Goal: Task Accomplishment & Management: Manage account settings

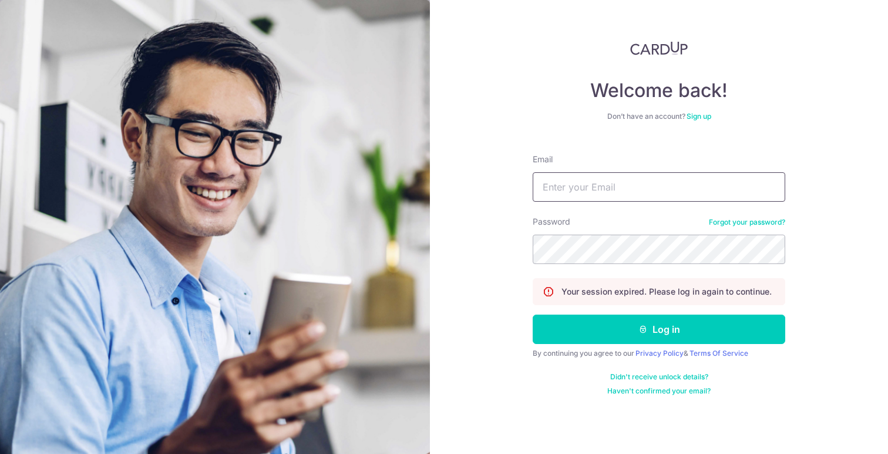
click at [633, 184] on input "Email" at bounding box center [659, 186] width 253 height 29
type input "[EMAIL_ADDRESS][DOMAIN_NAME]"
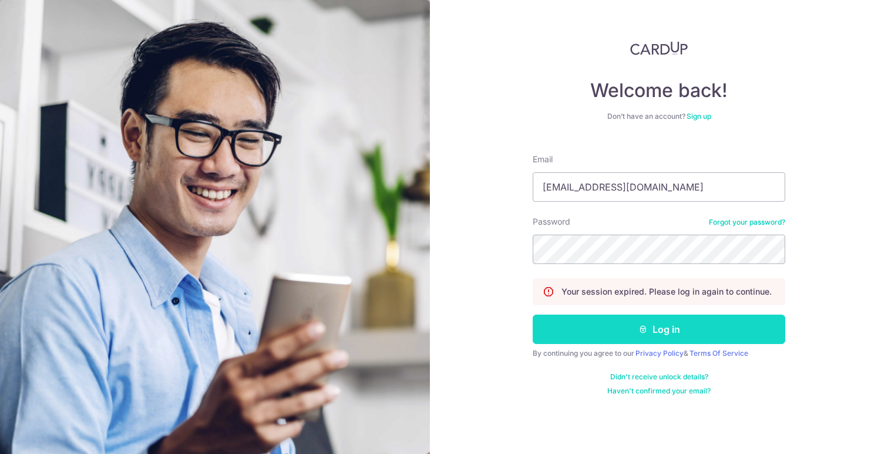
click at [737, 332] on button "Log in" at bounding box center [659, 328] width 253 height 29
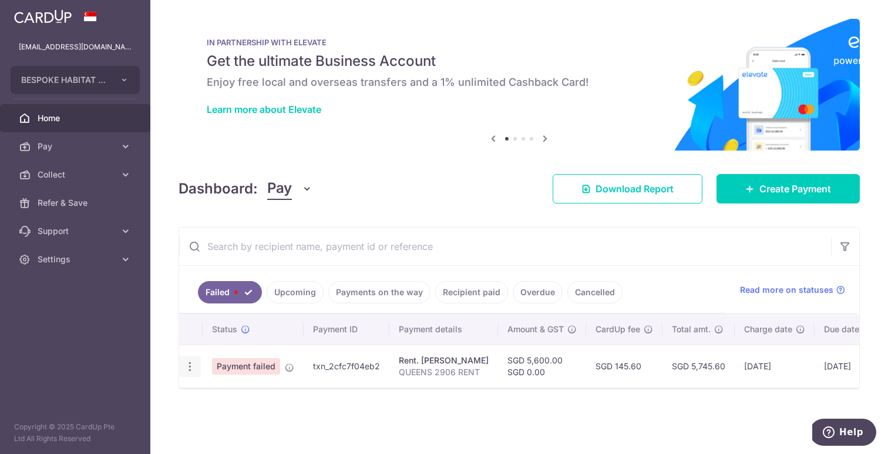
click at [187, 365] on icon "button" at bounding box center [190, 366] width 12 height 12
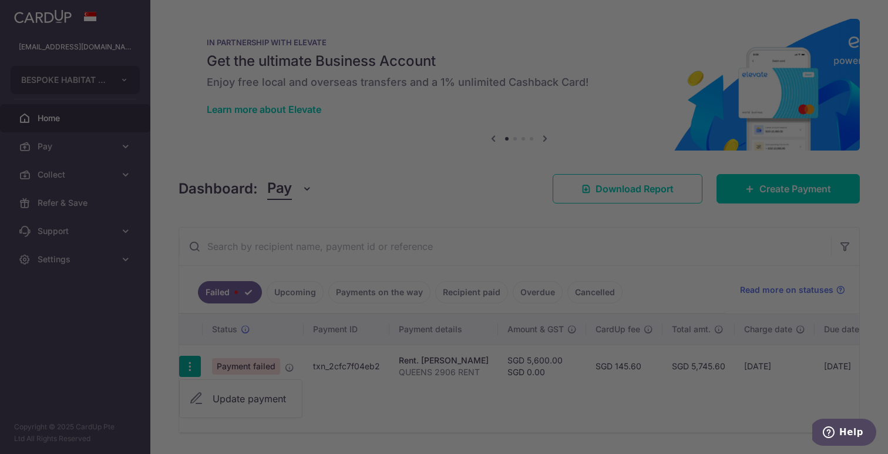
click at [248, 396] on div at bounding box center [448, 229] width 897 height 458
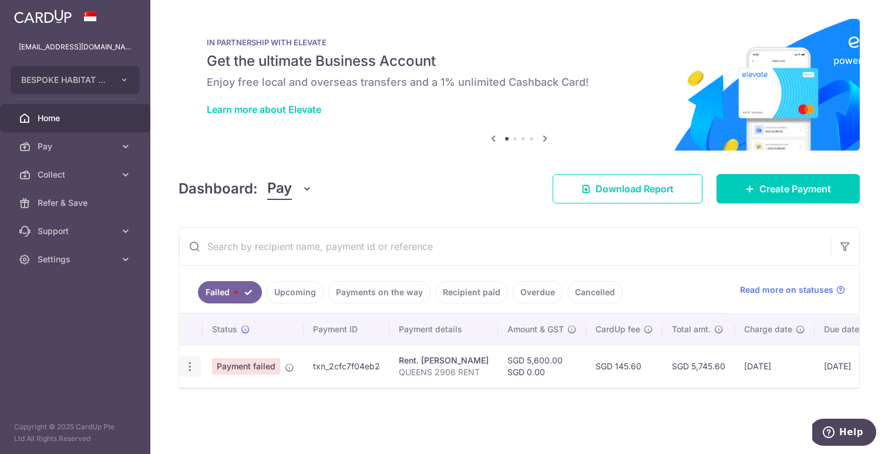
click at [189, 370] on icon "button" at bounding box center [190, 366] width 12 height 12
click at [226, 390] on link "Update payment" at bounding box center [241, 398] width 122 height 28
radio input "true"
type input "5,600.00"
type input "0.00"
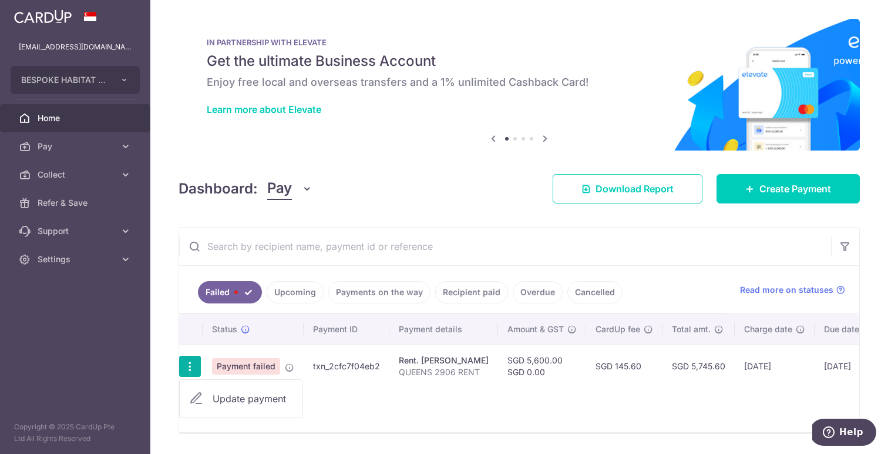
type input "QUEENS 2906 RENT"
type input "Queens Cardup"
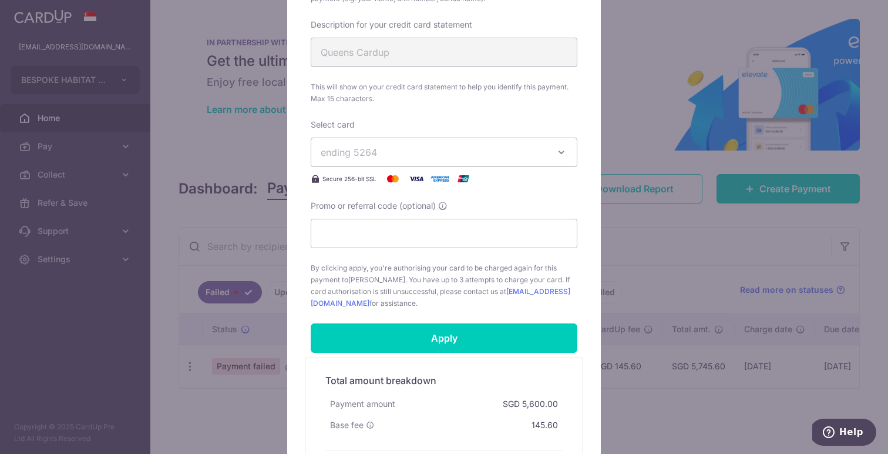
scroll to position [597, 0]
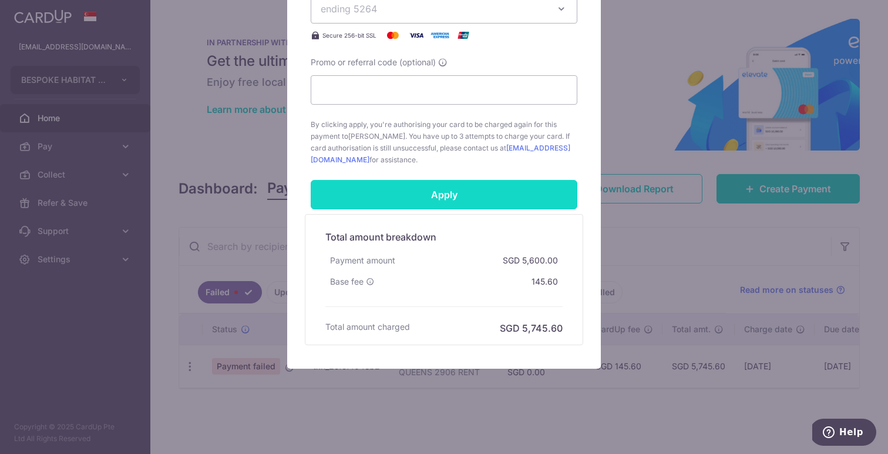
click at [481, 182] on input "Apply" at bounding box center [444, 194] width 267 height 29
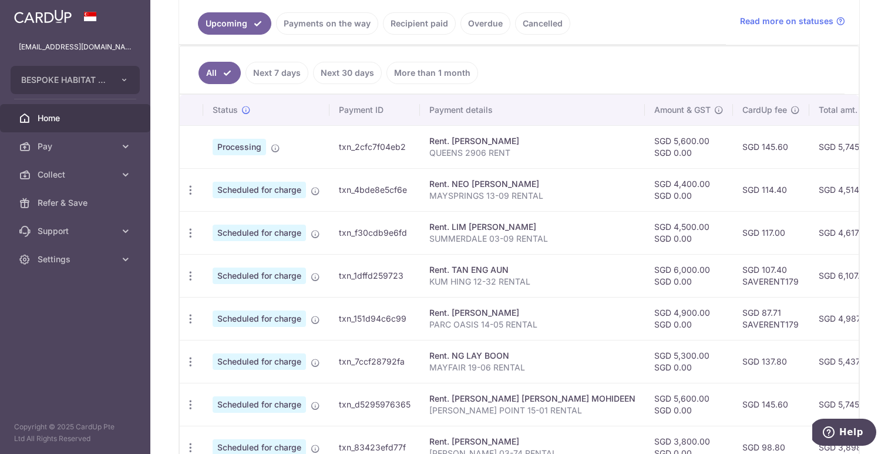
scroll to position [265, 0]
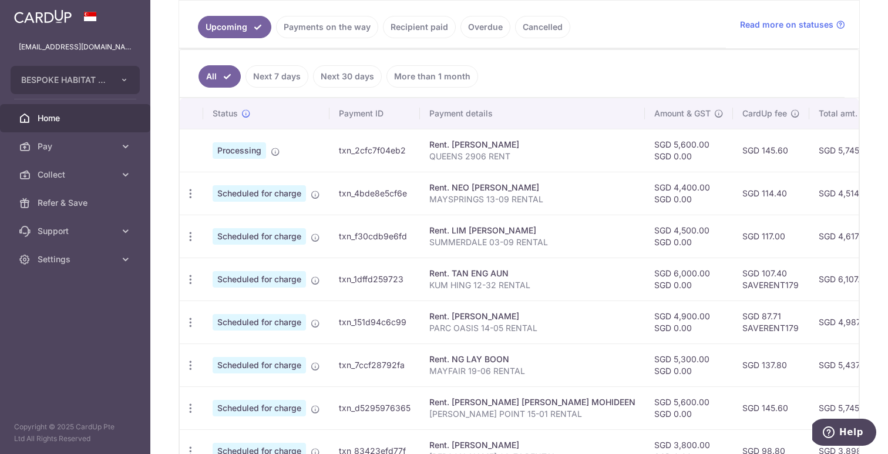
click at [105, 116] on span "Home" at bounding box center [77, 118] width 78 height 12
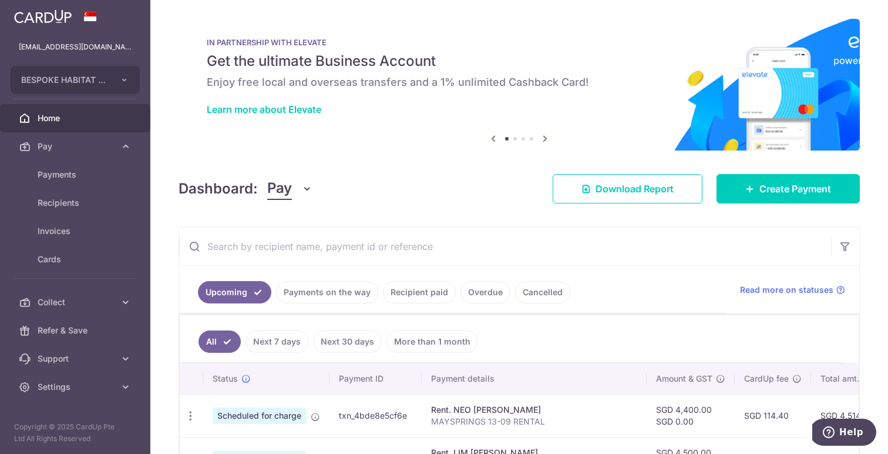
click at [92, 118] on span "Home" at bounding box center [77, 118] width 78 height 12
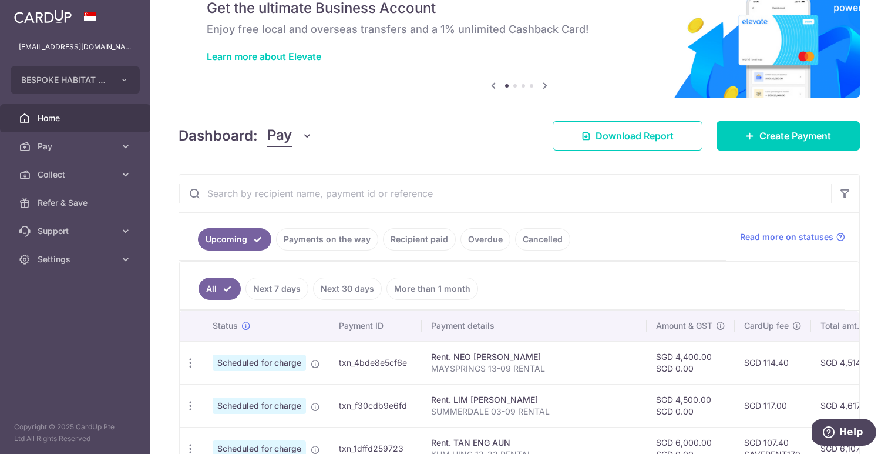
scroll to position [31, 0]
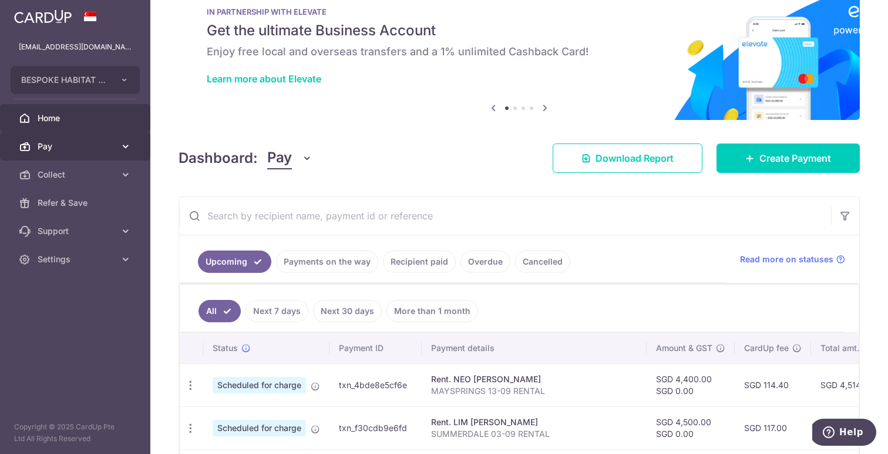
click at [49, 150] on span "Pay" at bounding box center [77, 146] width 78 height 12
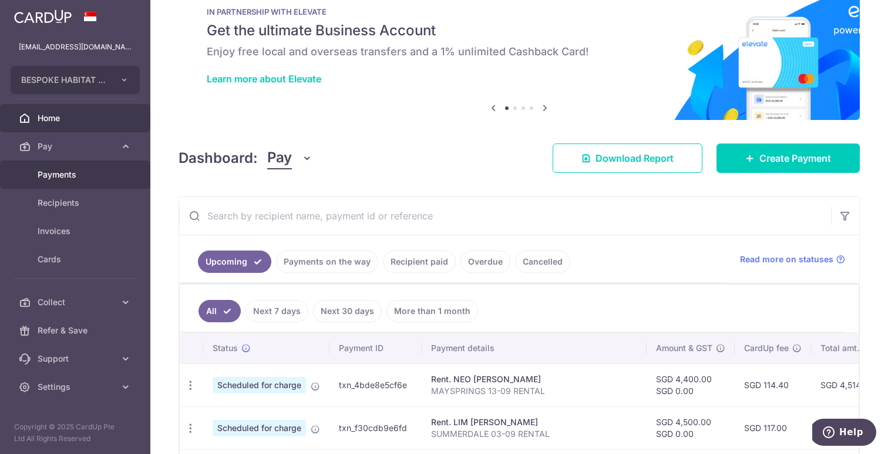
click at [61, 181] on link "Payments" at bounding box center [75, 174] width 150 height 28
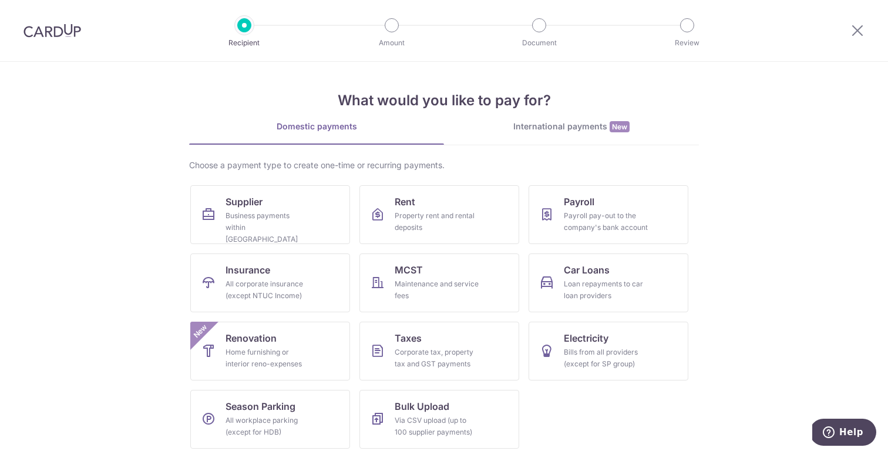
click at [66, 15] on div at bounding box center [52, 30] width 105 height 61
click at [61, 45] on div at bounding box center [52, 30] width 105 height 61
click at [59, 34] on img at bounding box center [52, 30] width 58 height 14
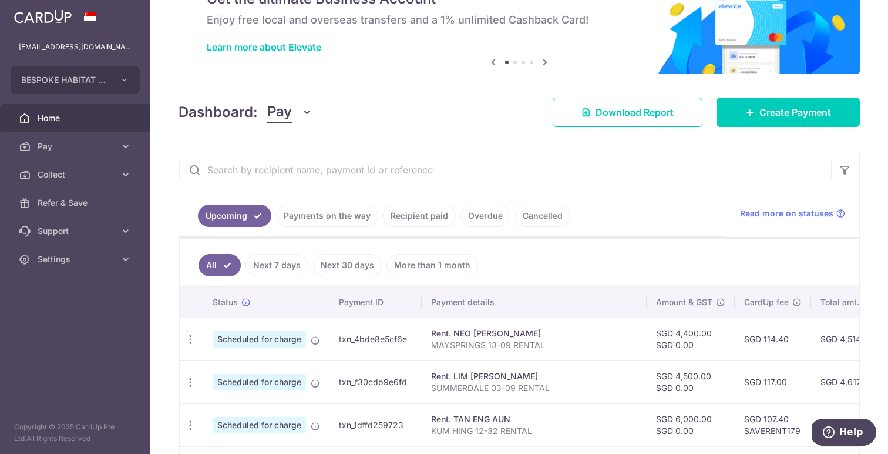
scroll to position [73, 0]
